Goal: Information Seeking & Learning: Compare options

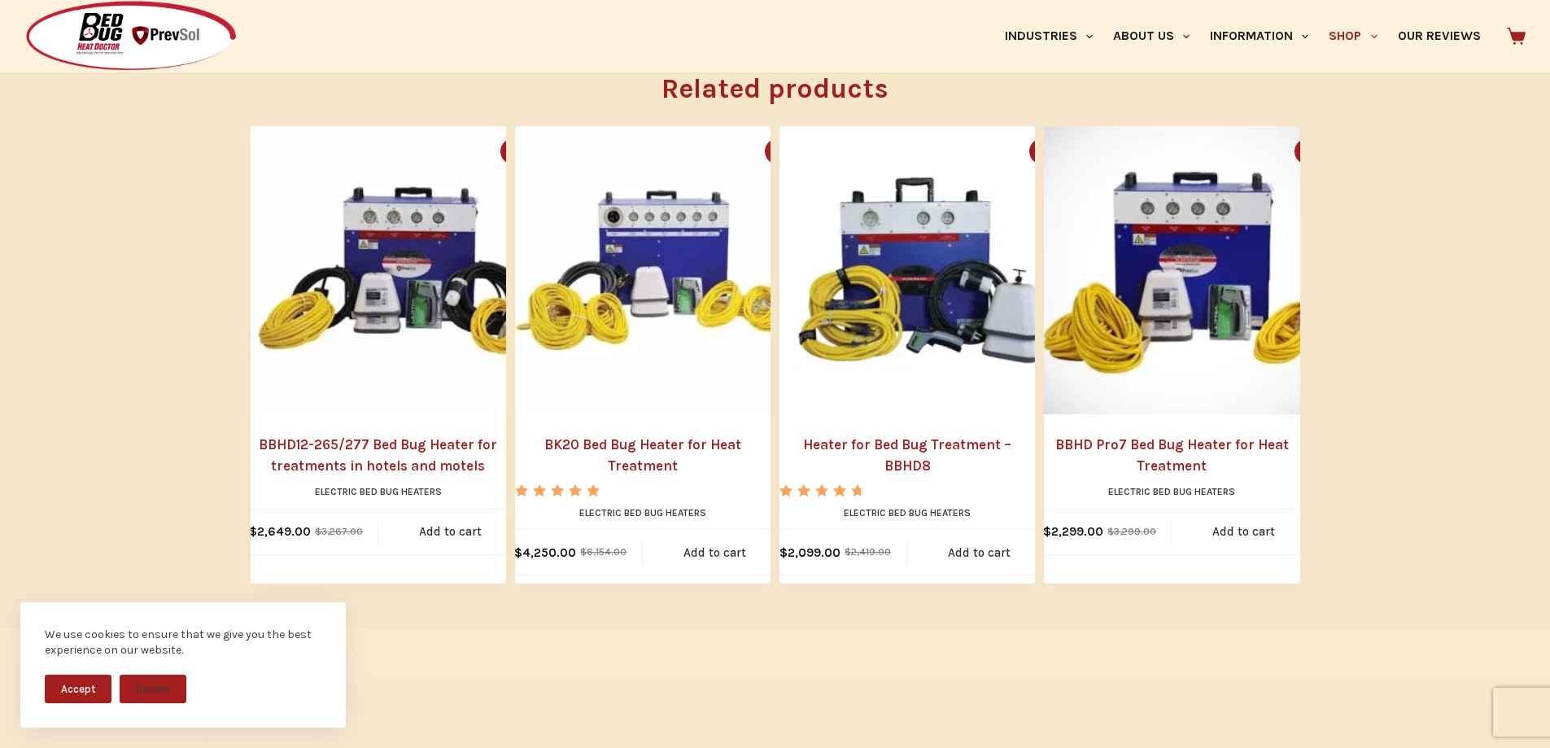
scroll to position [2033, 0]
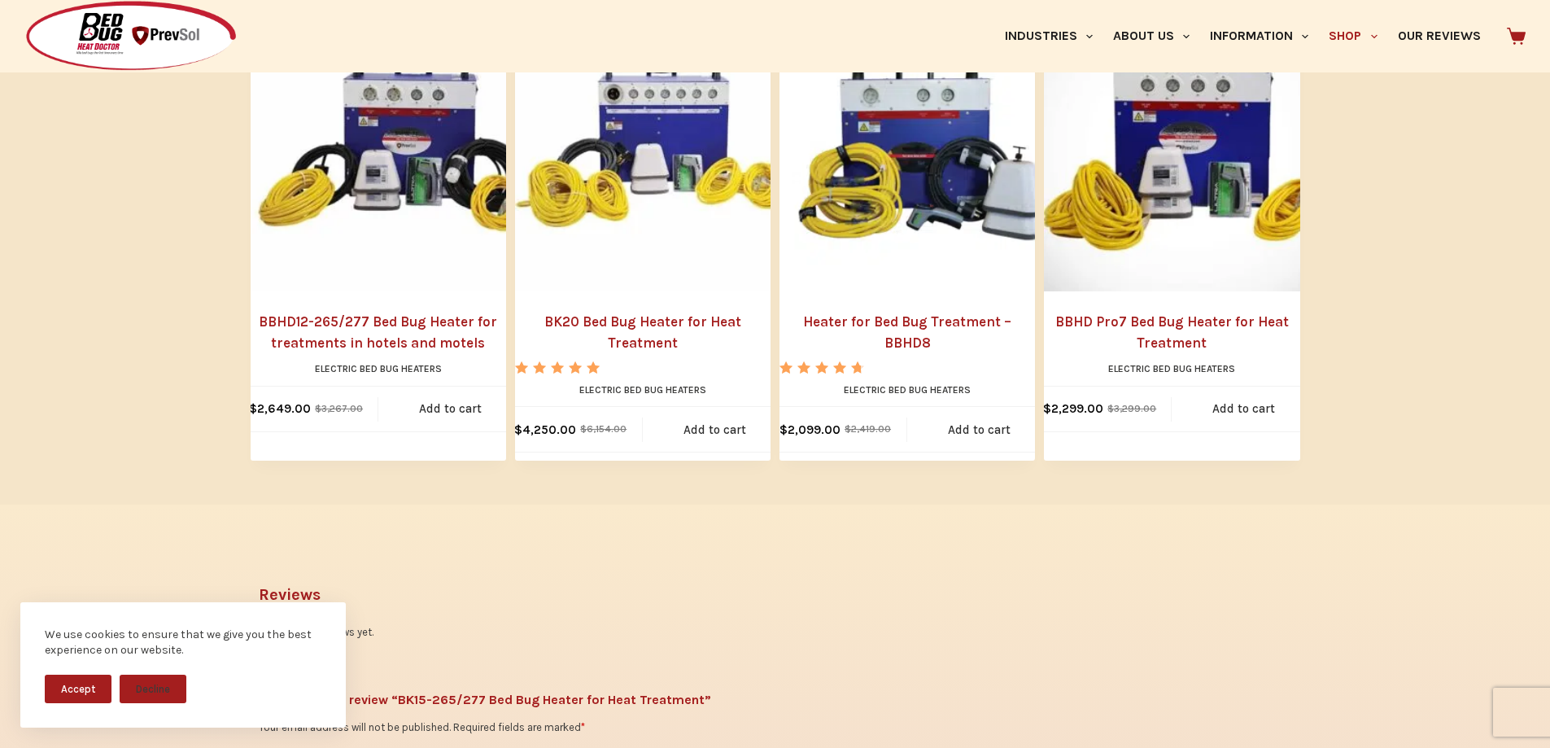
click at [72, 684] on button "Accept" at bounding box center [78, 689] width 67 height 28
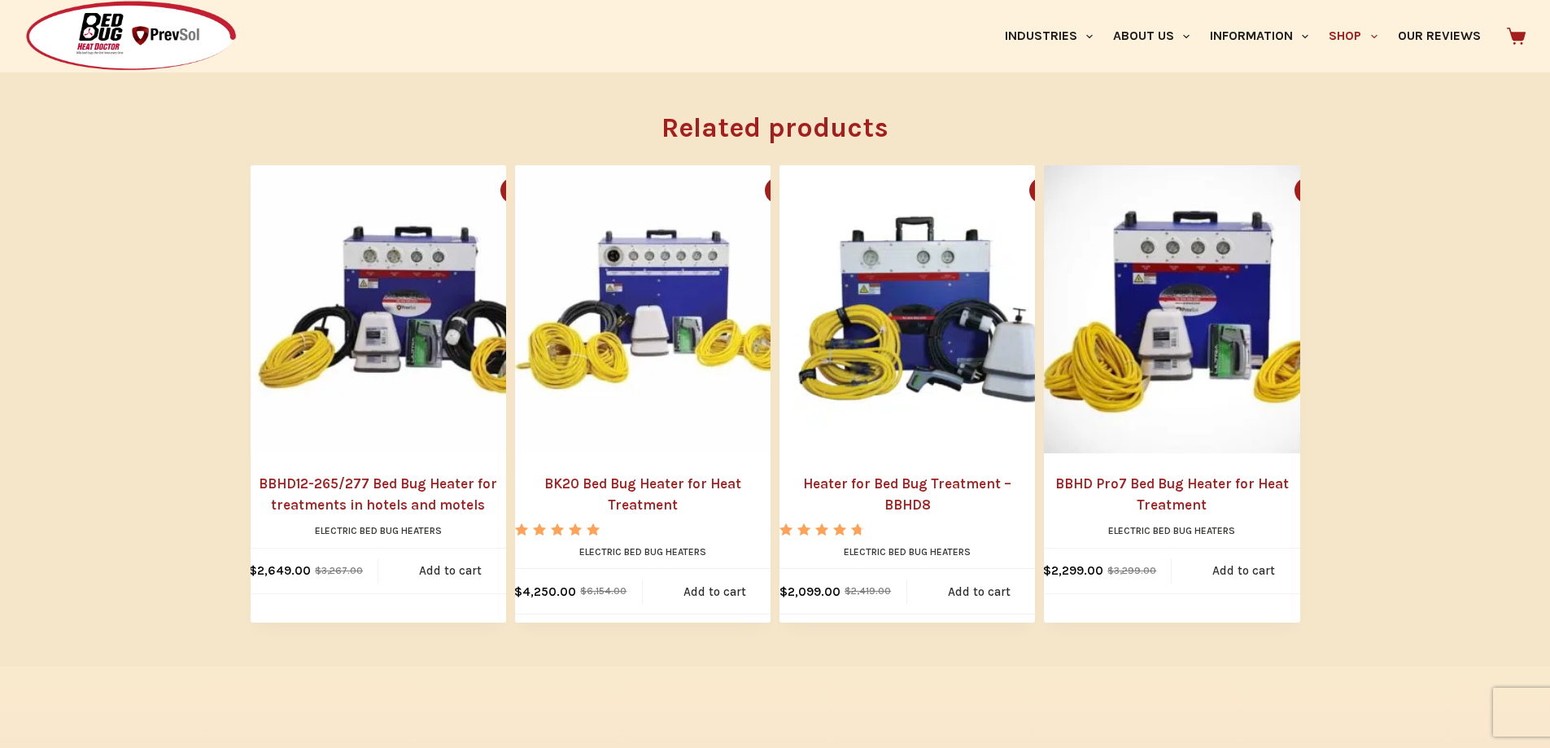
scroll to position [1871, 0]
click at [383, 474] on link "BBHD12-265/277 Bed Bug Heater for treatments in hotels and motels" at bounding box center [379, 494] width 256 height 41
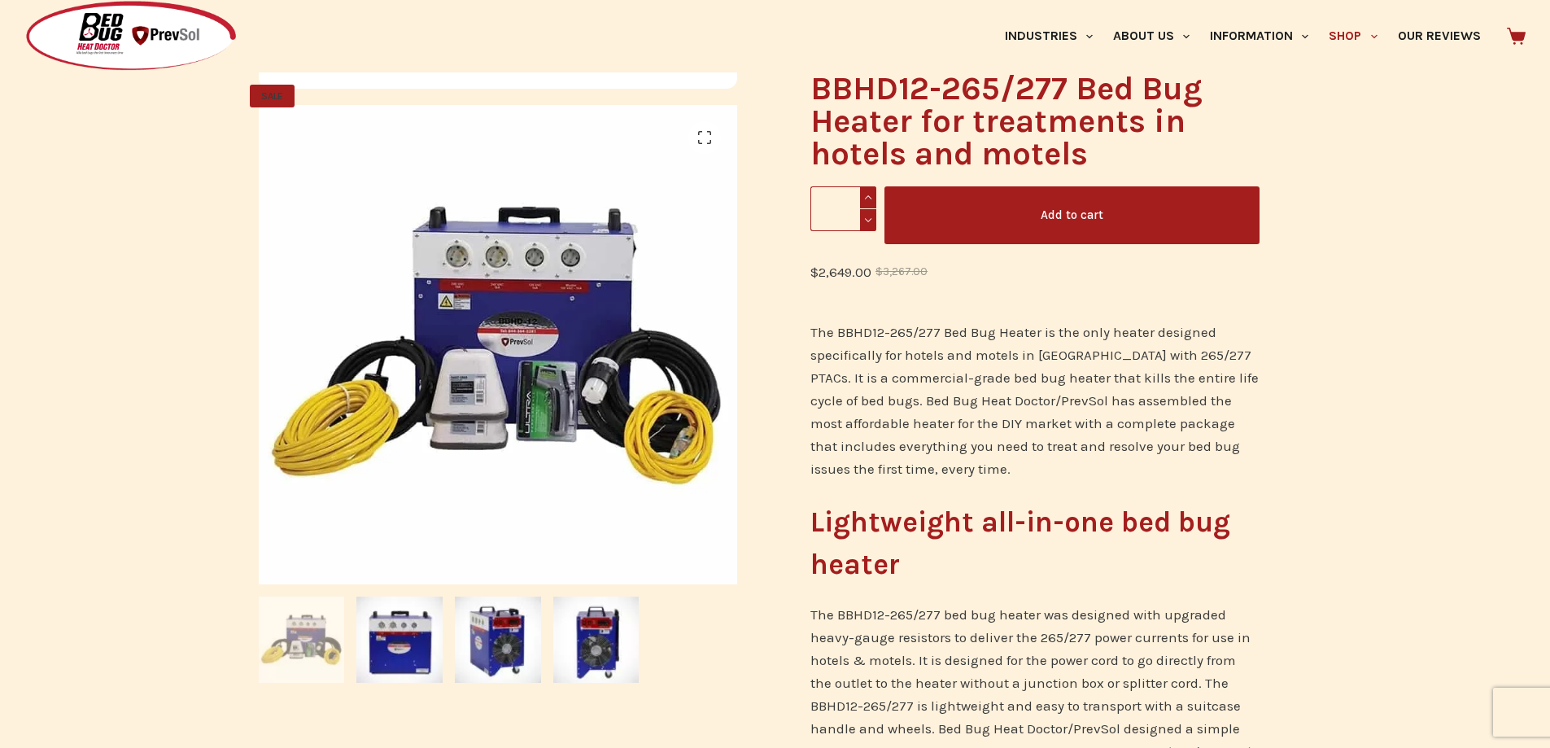
scroll to position [244, 0]
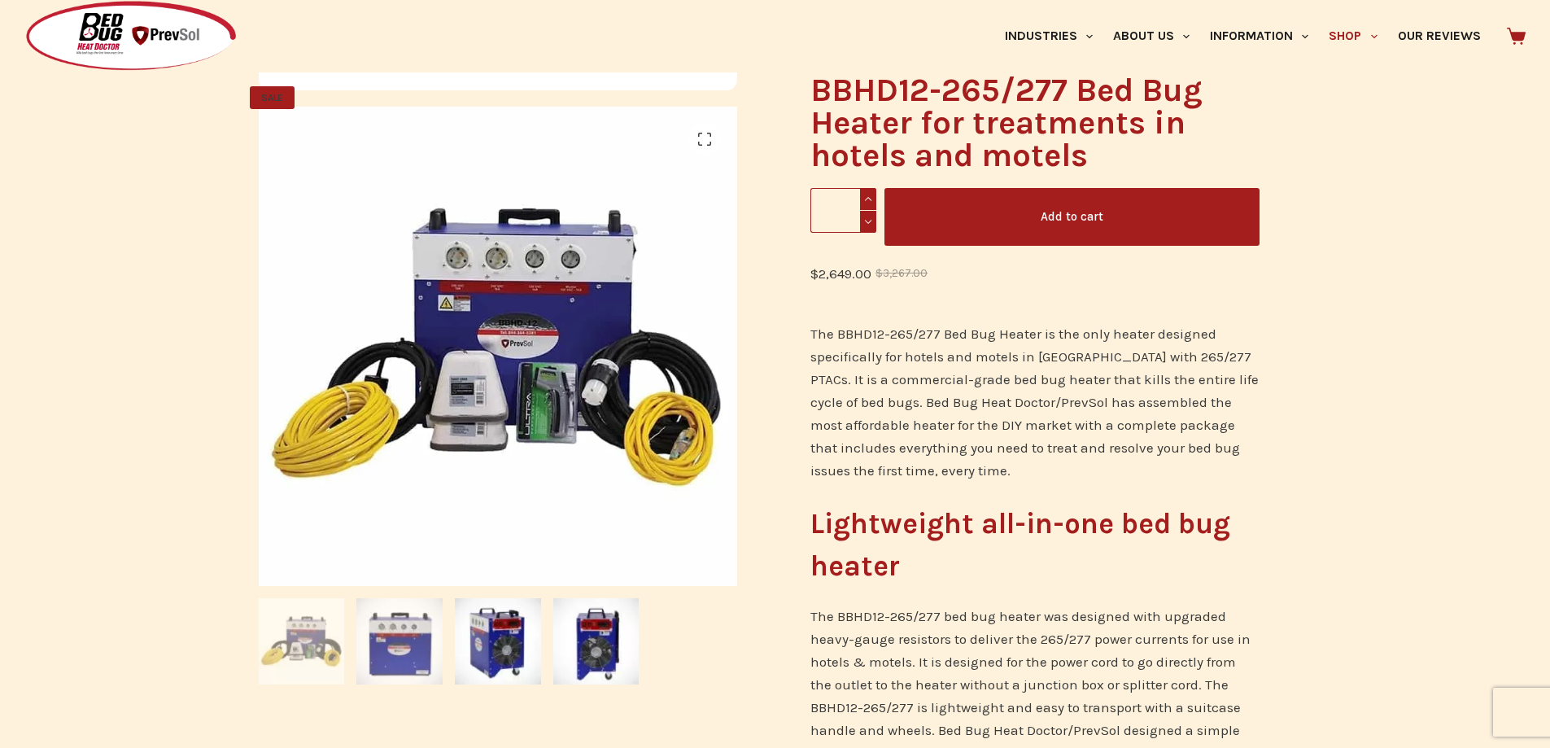
click at [400, 622] on img at bounding box center [399, 641] width 86 height 86
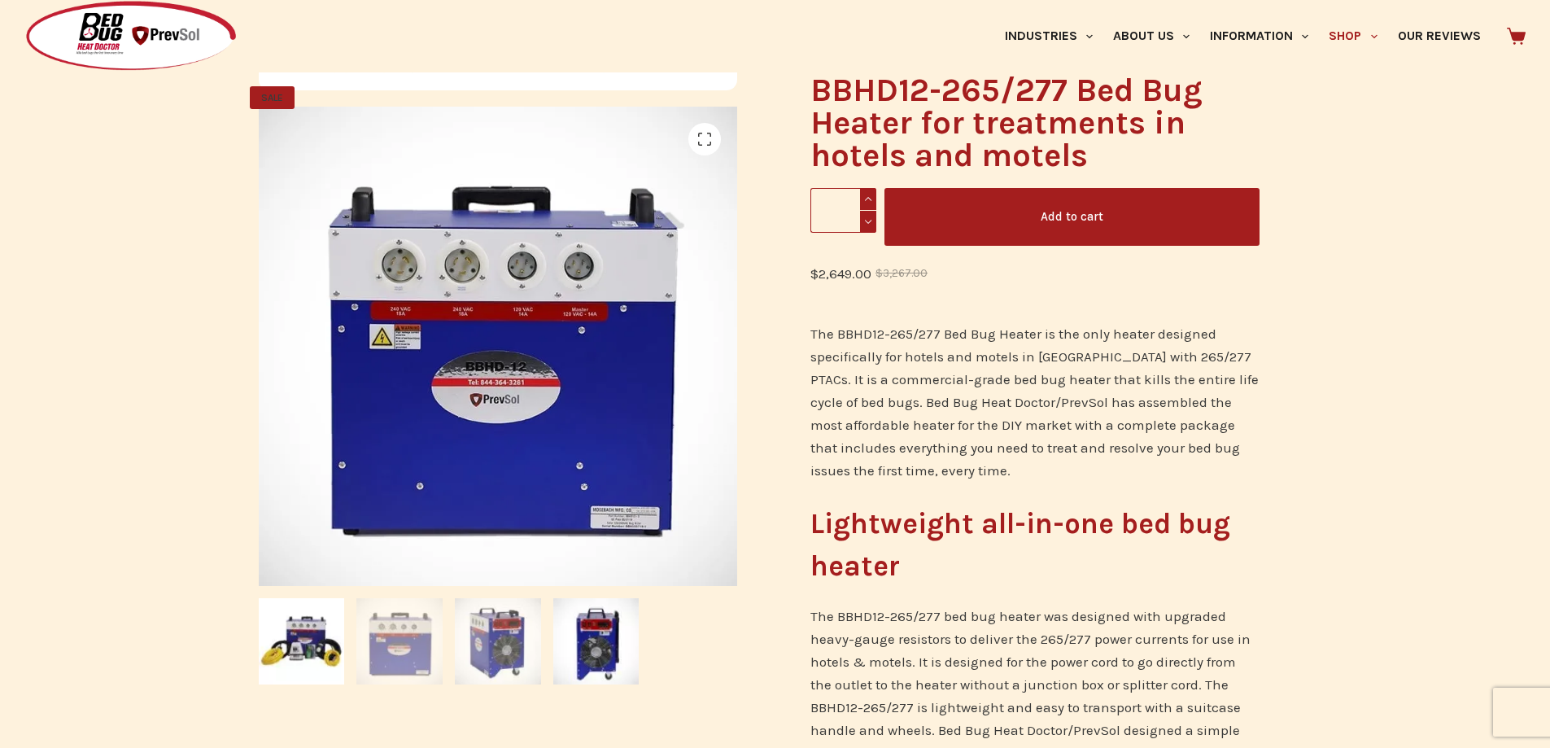
click at [479, 629] on img at bounding box center [498, 641] width 86 height 86
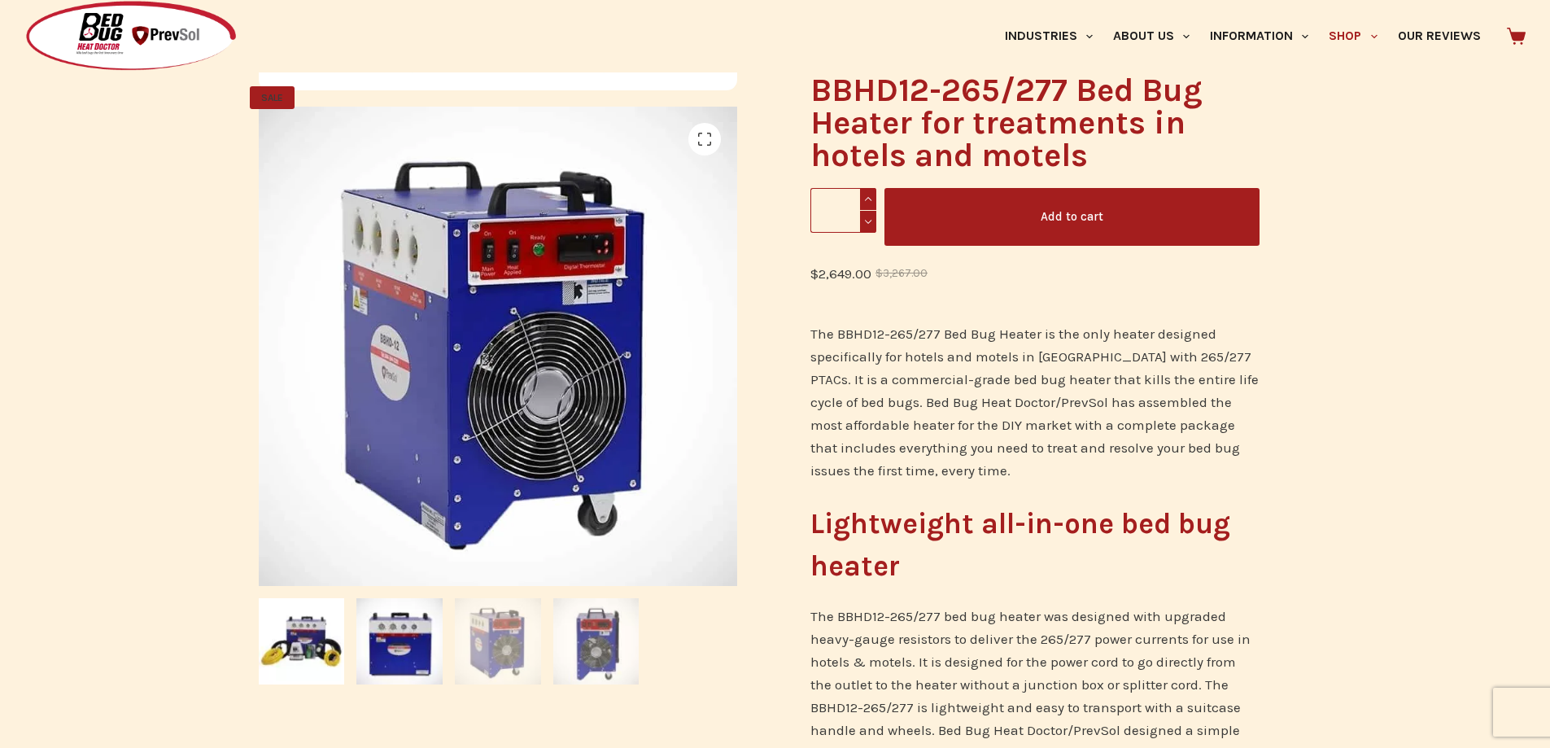
click at [579, 635] on img at bounding box center [596, 641] width 86 height 86
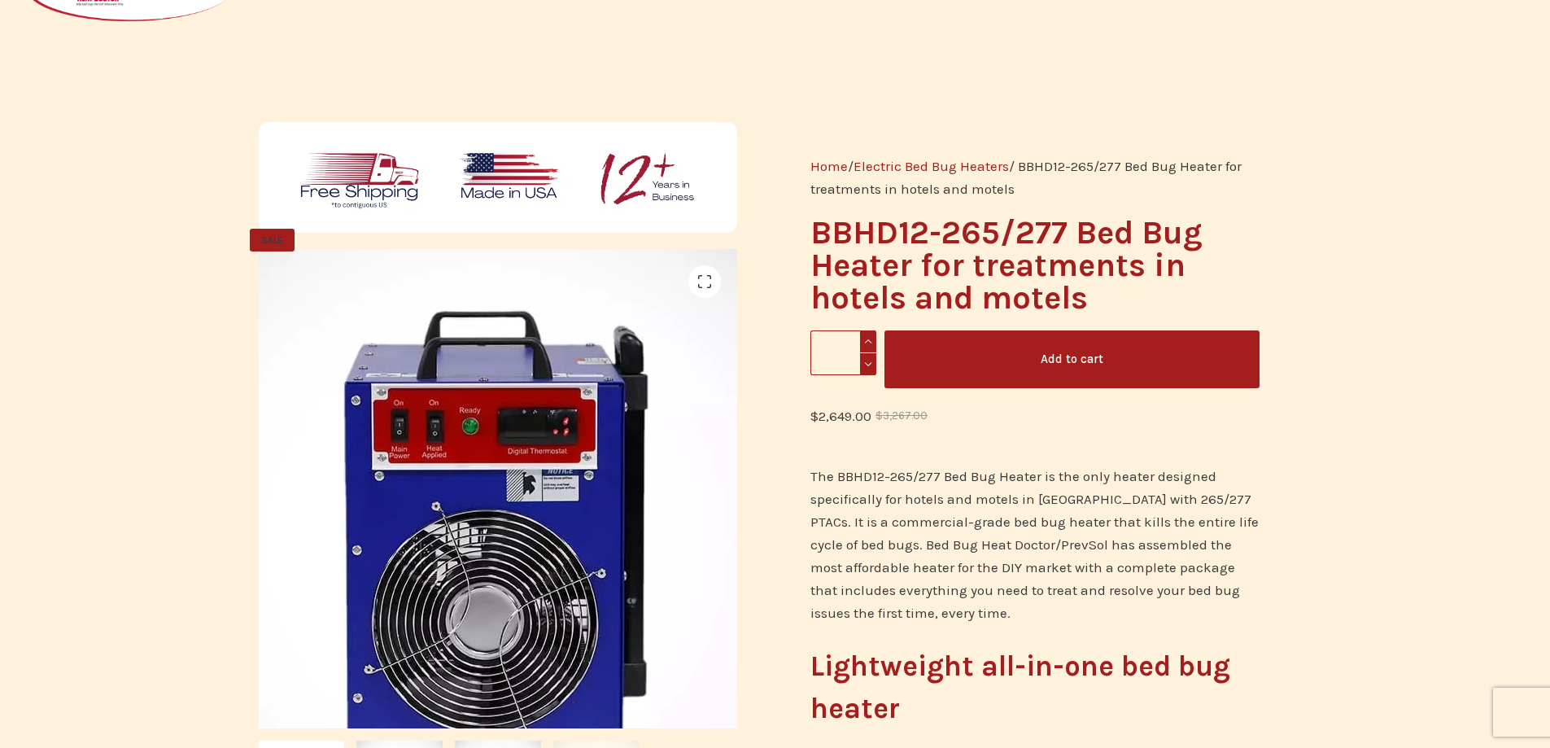
scroll to position [0, 0]
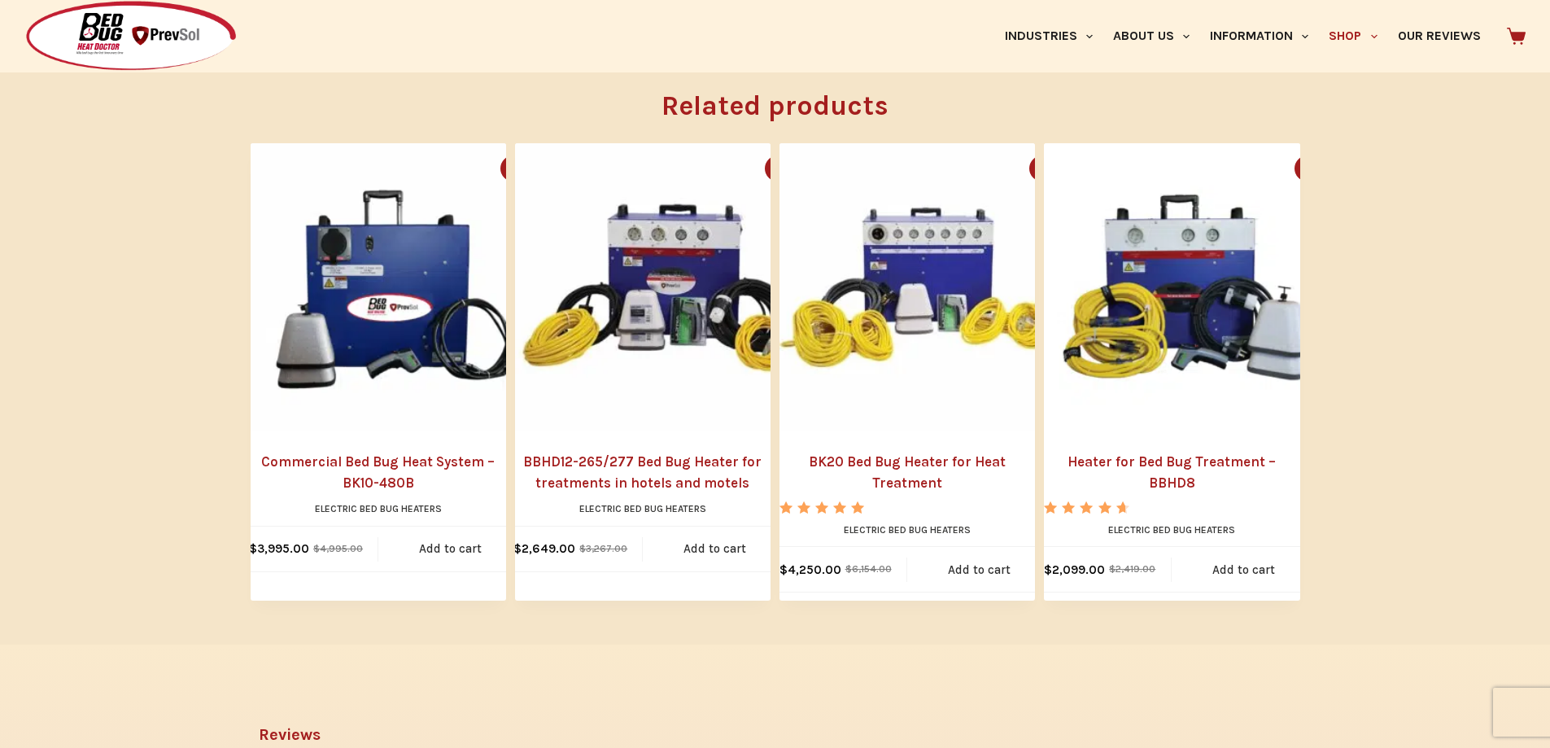
click at [1144, 452] on link "Heater for Bed Bug Treatment – BBHD8" at bounding box center [1172, 472] width 256 height 41
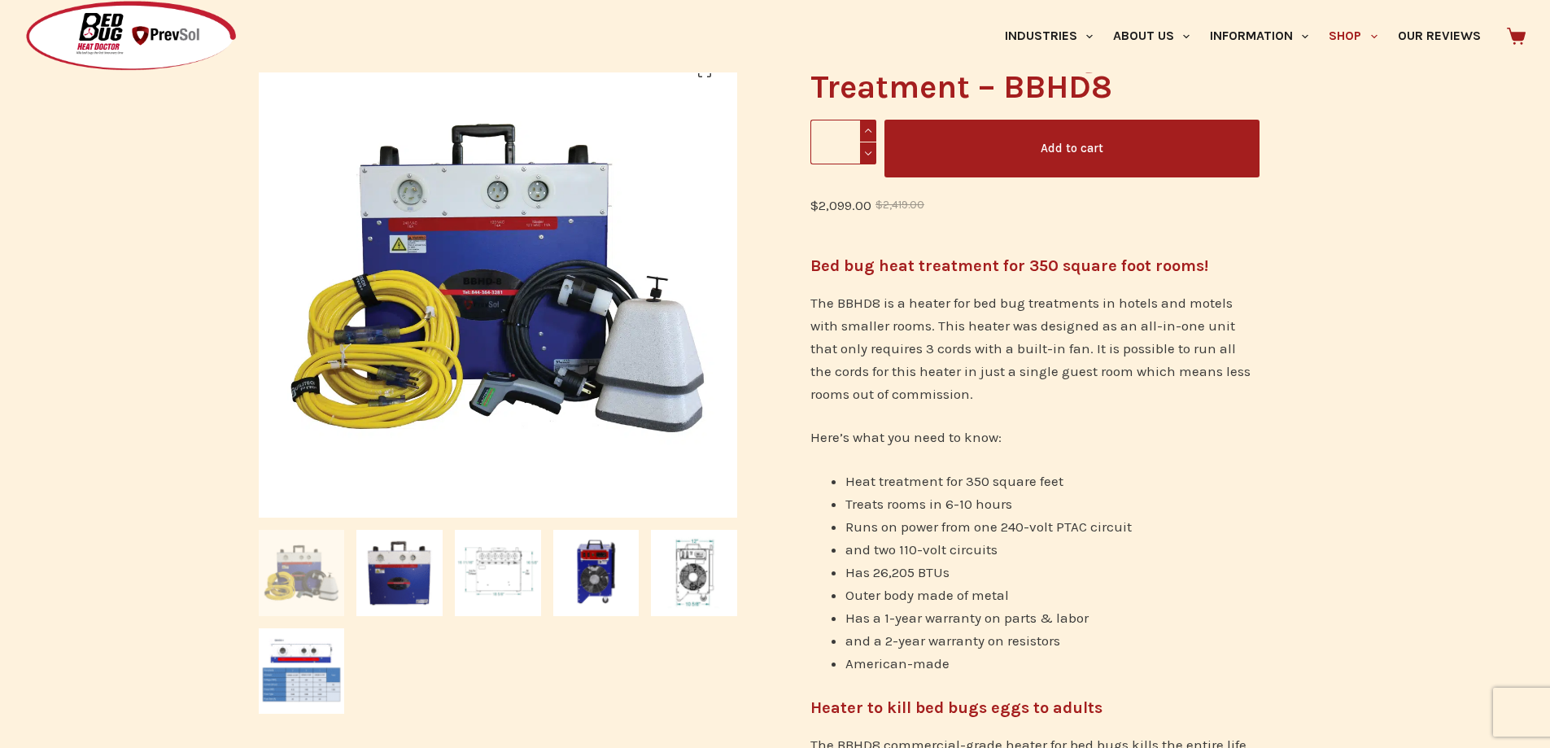
scroll to position [325, 0]
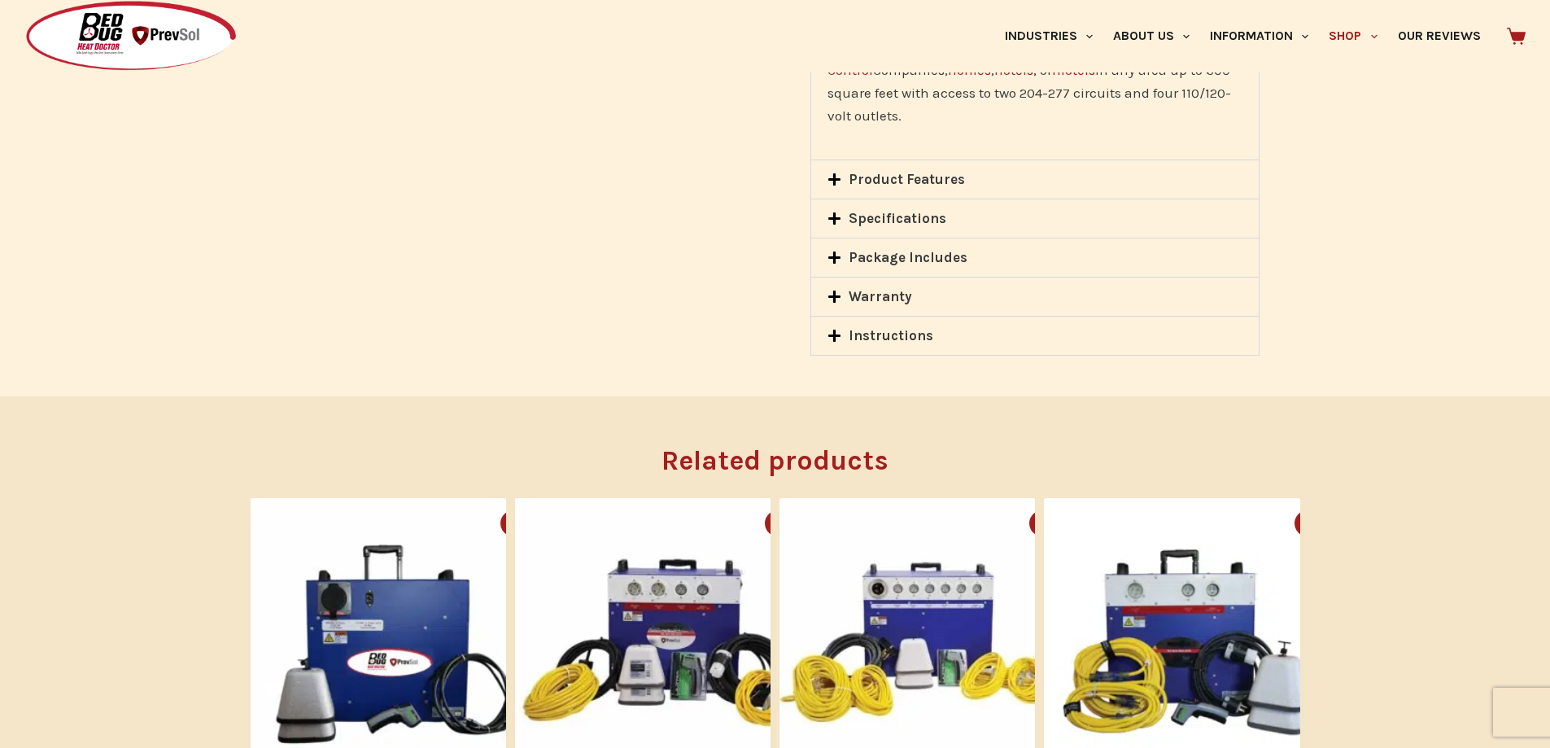
scroll to position [1709, 0]
